Goal: Navigation & Orientation: Find specific page/section

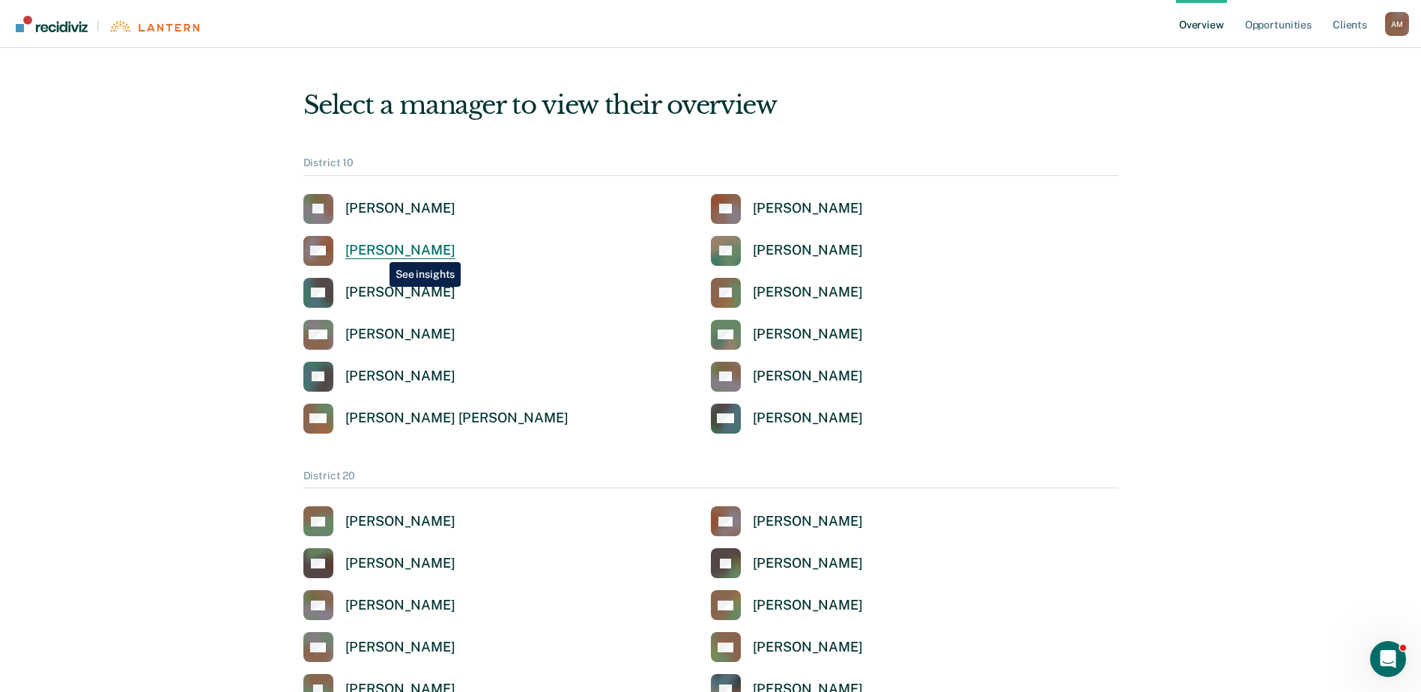
click at [378, 251] on div "[PERSON_NAME]" at bounding box center [400, 250] width 110 height 17
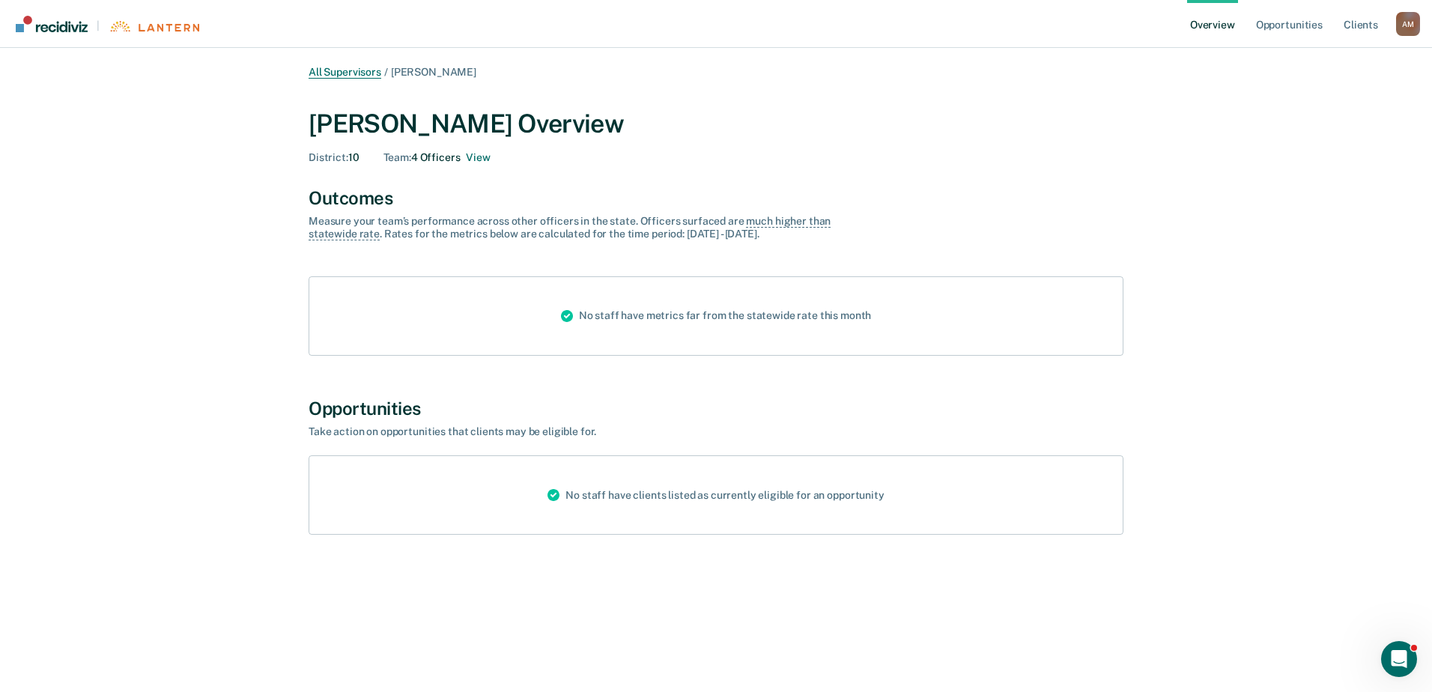
click at [354, 71] on link "All Supervisors" at bounding box center [345, 72] width 73 height 13
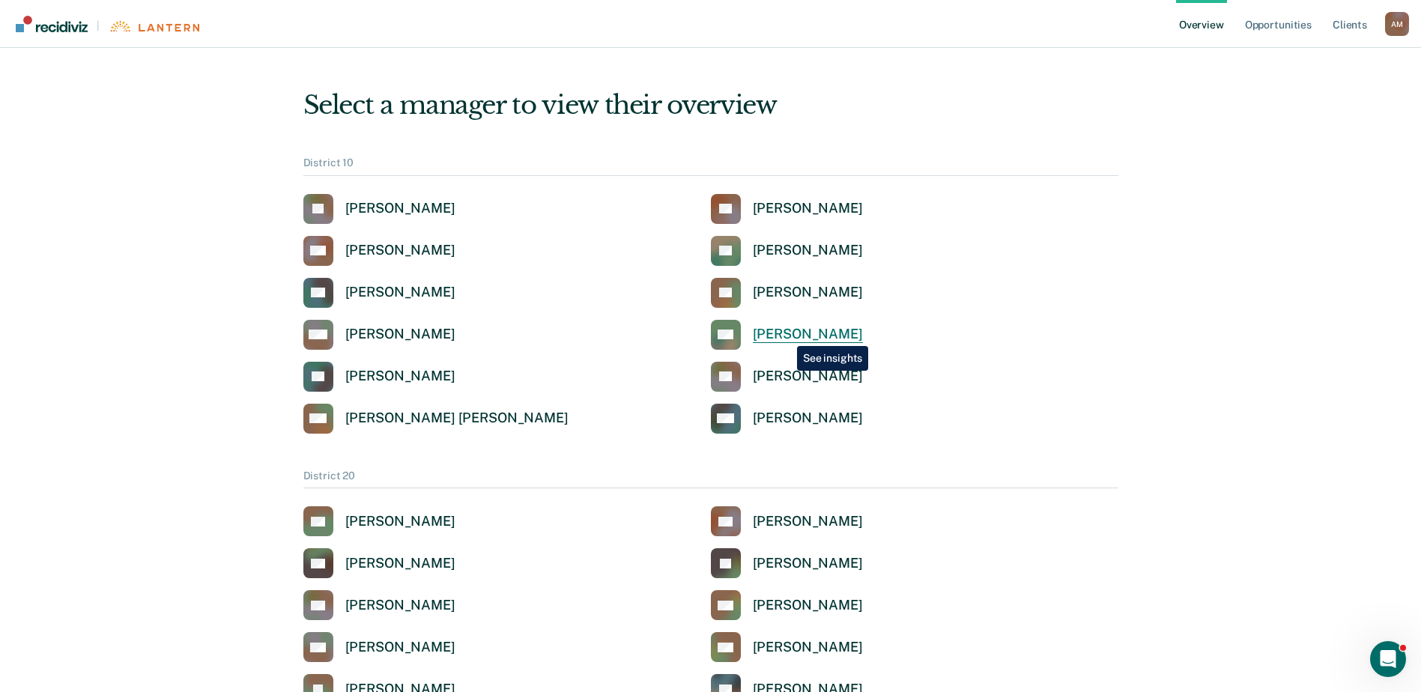
click at [786, 335] on div "[PERSON_NAME]" at bounding box center [808, 334] width 110 height 17
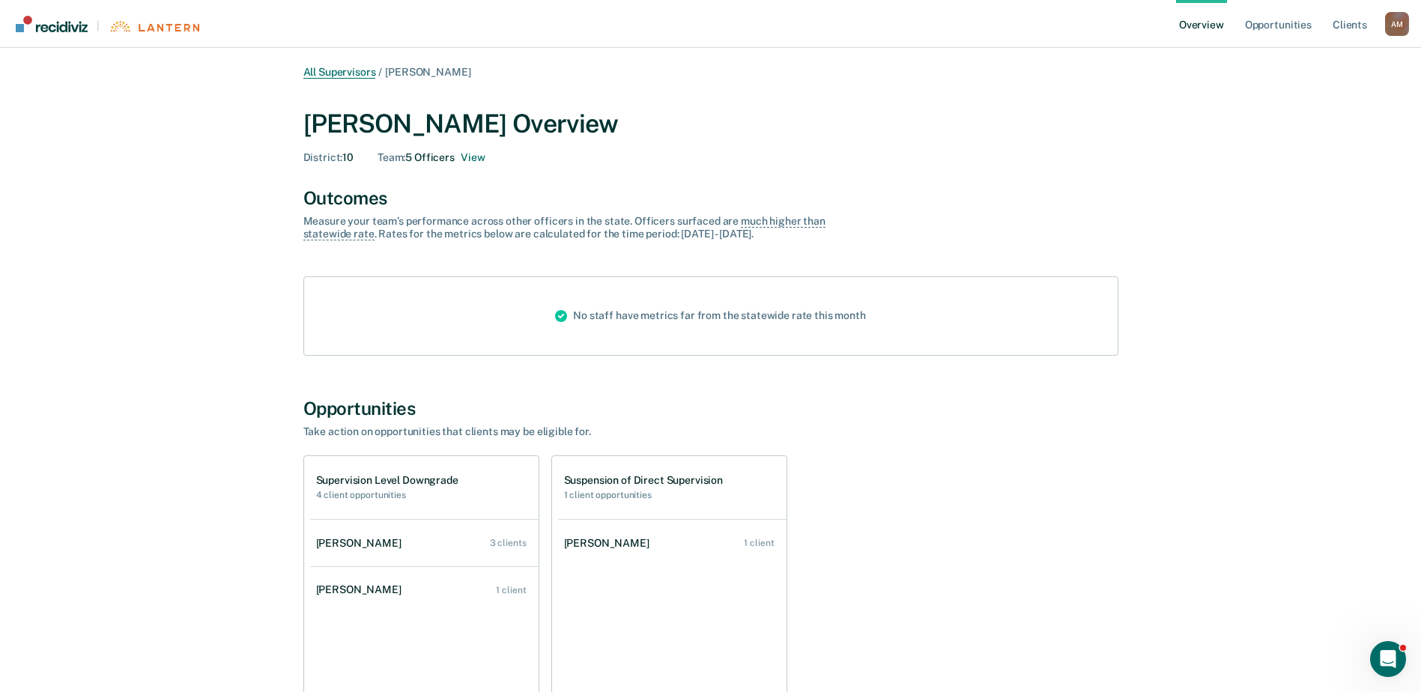
click at [352, 70] on link "All Supervisors" at bounding box center [339, 72] width 73 height 13
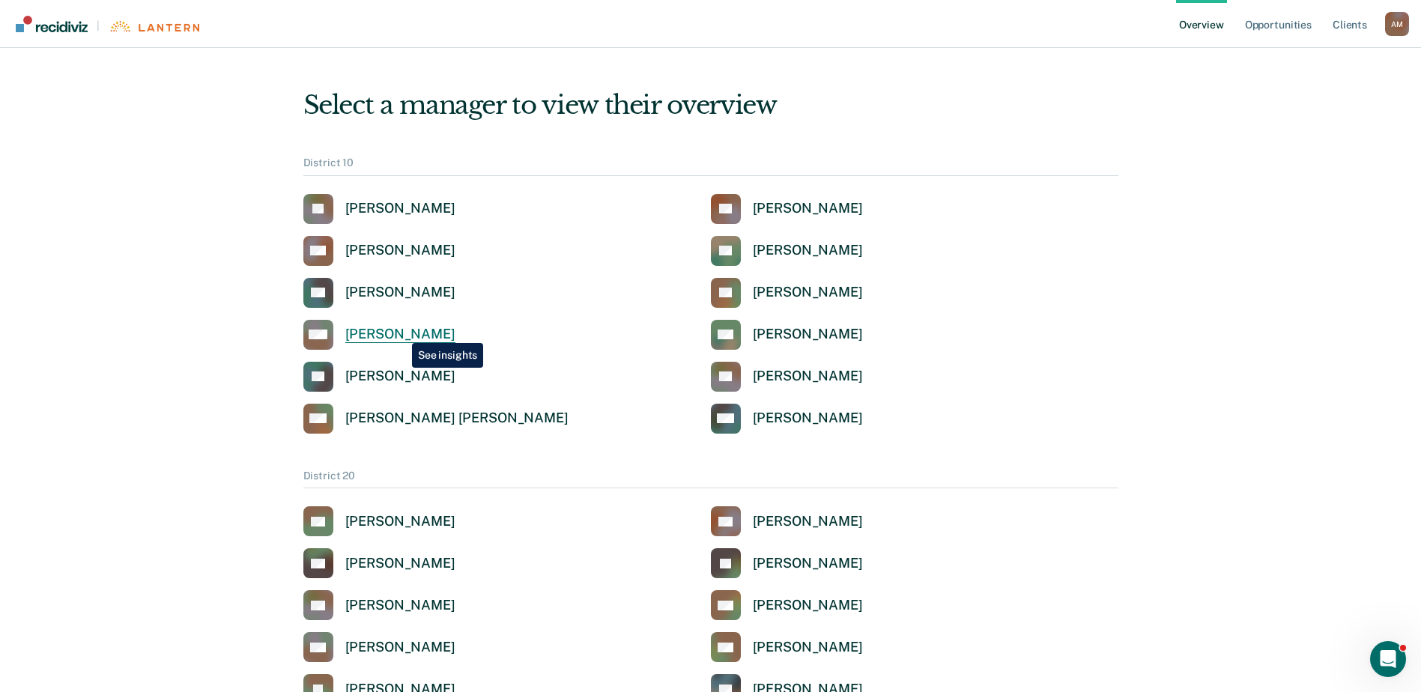
click at [401, 332] on div "[PERSON_NAME]" at bounding box center [400, 334] width 110 height 17
